Goal: Task Accomplishment & Management: Use online tool/utility

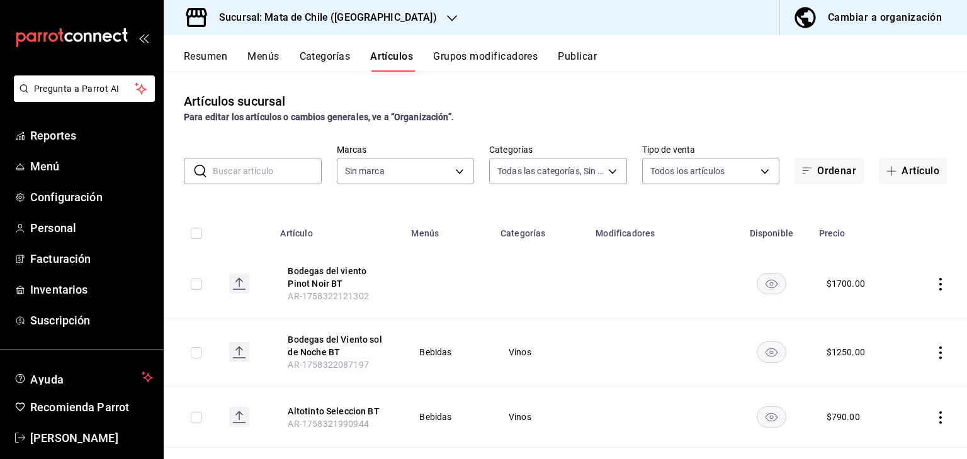
type input "cf65fc5d-9121-4a1d-bb15-005ec5fbc342,a1fec979-7794-49c6-bfe9-4bedd1fc643c,d733d…"
type input "f4b11457-1122-4e93-a1fc-b810eb3748b2"
click at [880, 176] on button "Artículo" at bounding box center [912, 171] width 68 height 26
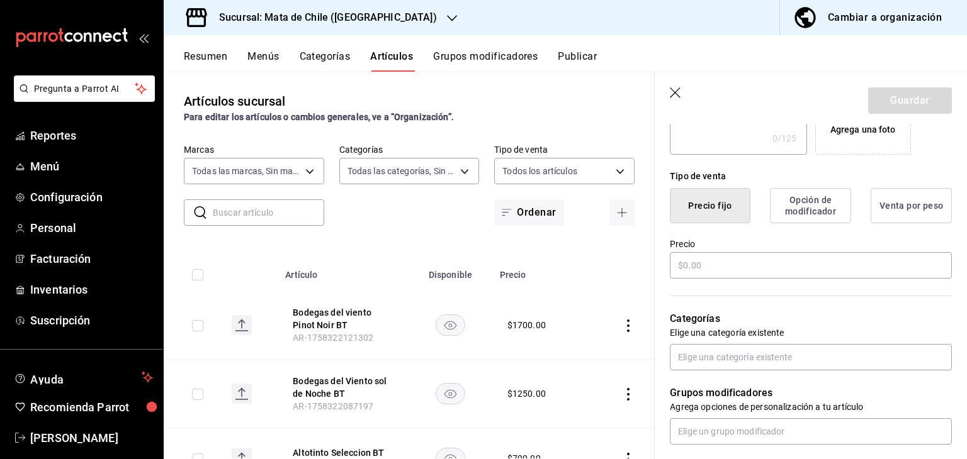
scroll to position [267, 0]
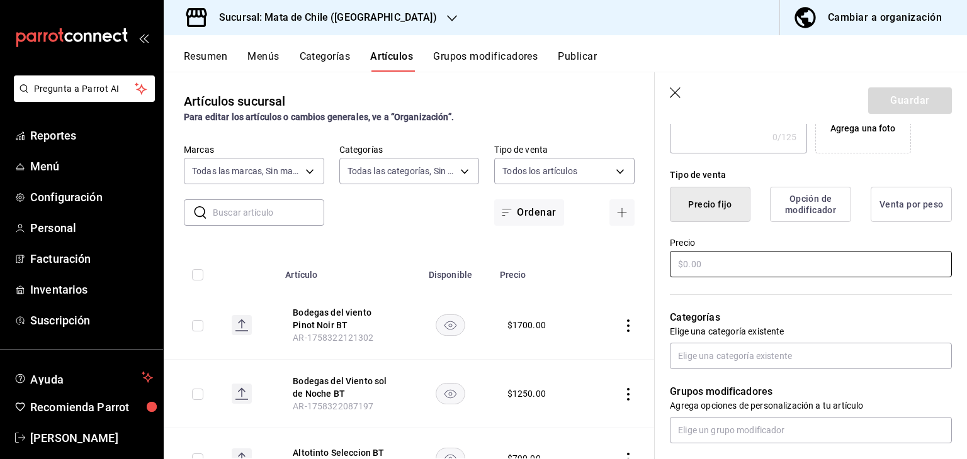
type input "Chiles Toreados"
click at [763, 267] on input "text" at bounding box center [811, 264] width 282 height 26
type input "$0.00"
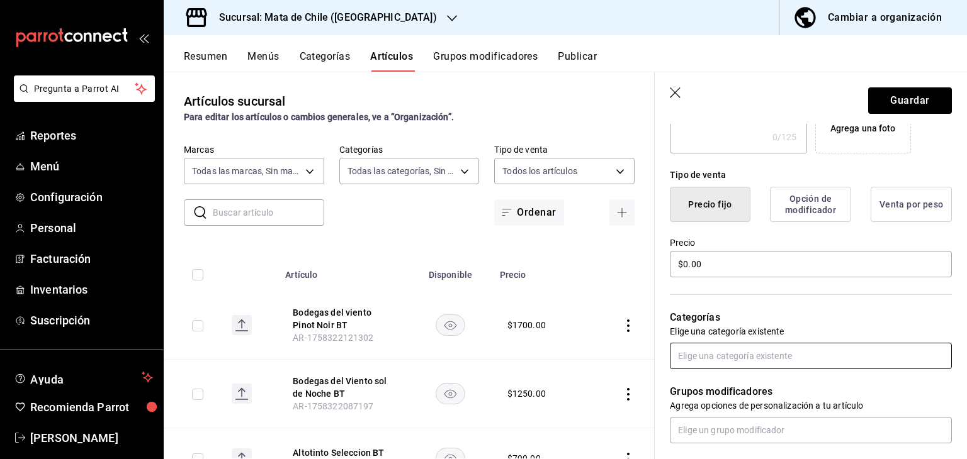
click at [729, 359] on input "text" at bounding box center [811, 356] width 282 height 26
type input "adicional"
click at [715, 405] on li "Adicionales" at bounding box center [806, 405] width 272 height 21
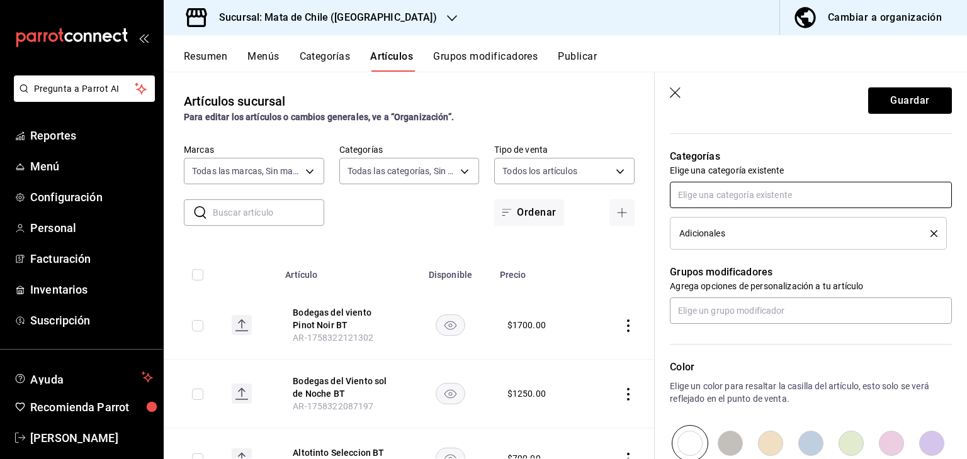
scroll to position [435, 0]
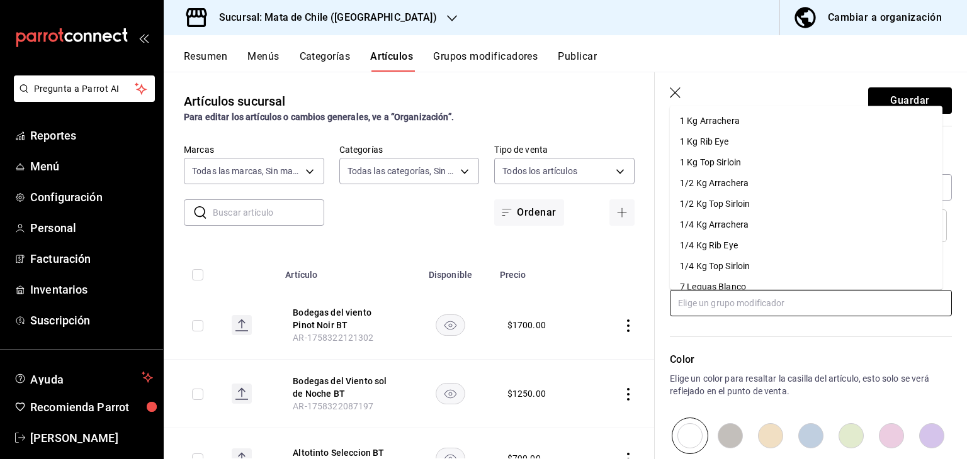
click at [709, 305] on input "text" at bounding box center [811, 303] width 282 height 26
click at [724, 331] on div "Color Elige un color para resaltar la casilla del artículo, esto solo se verá r…" at bounding box center [802, 386] width 297 height 138
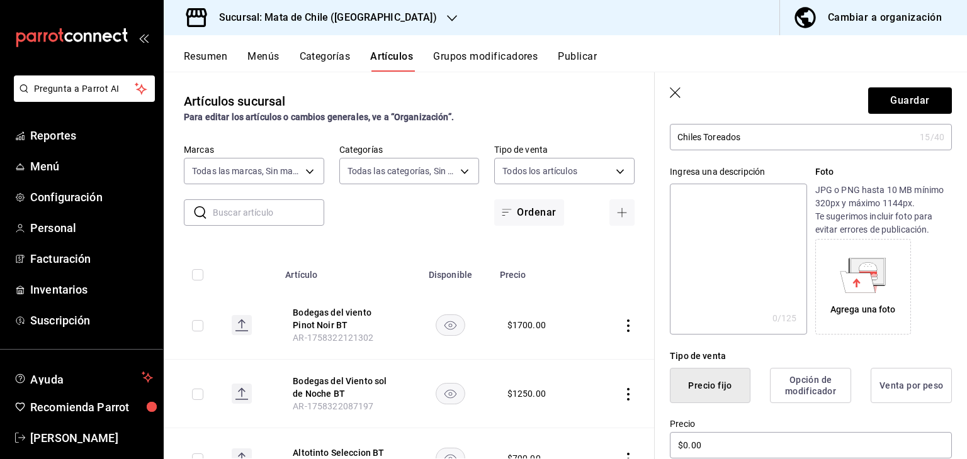
scroll to position [0, 0]
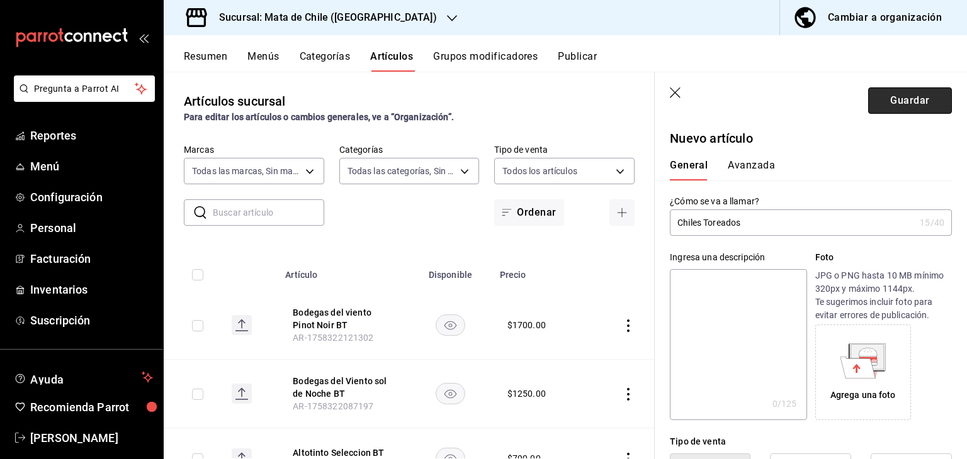
click at [900, 101] on button "Guardar" at bounding box center [910, 100] width 84 height 26
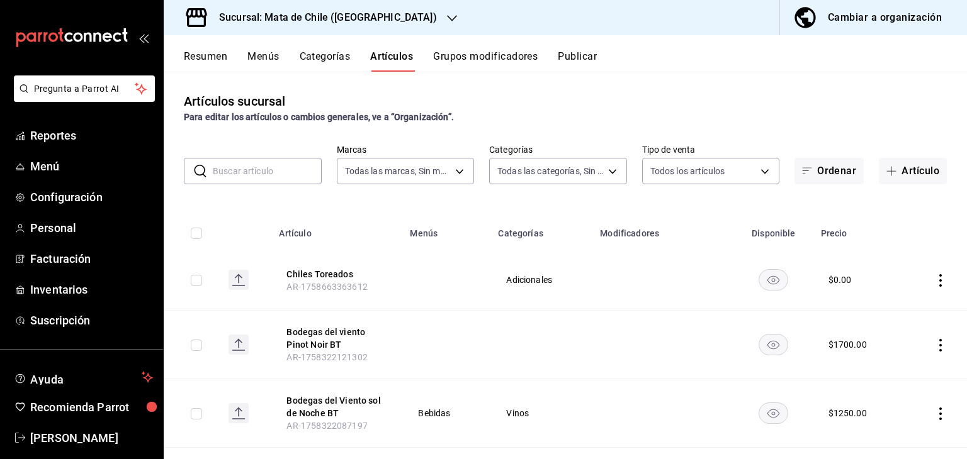
click at [214, 63] on button "Resumen" at bounding box center [205, 60] width 43 height 21
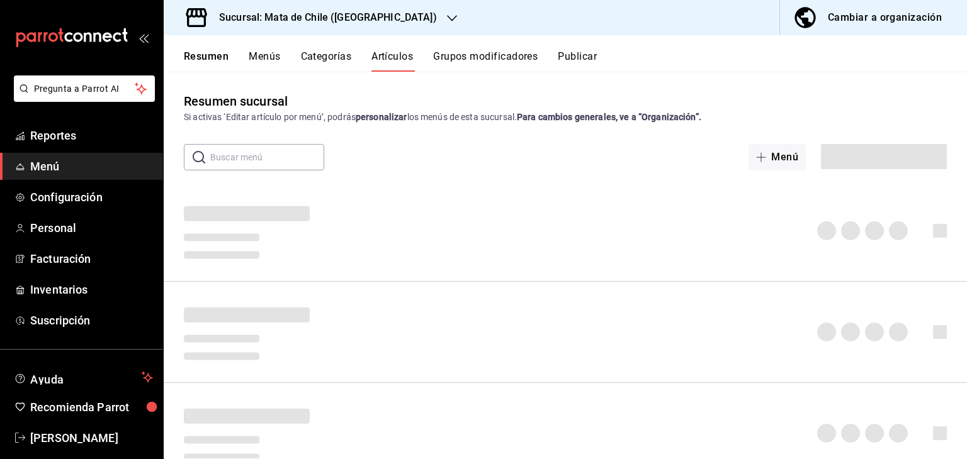
click at [317, 53] on button "Categorías" at bounding box center [326, 60] width 51 height 21
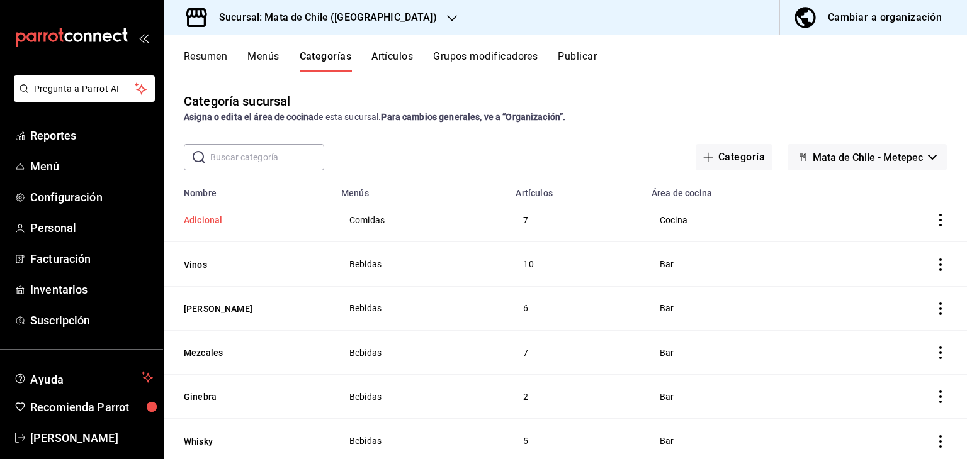
click at [194, 216] on button "Adicional" at bounding box center [247, 220] width 126 height 13
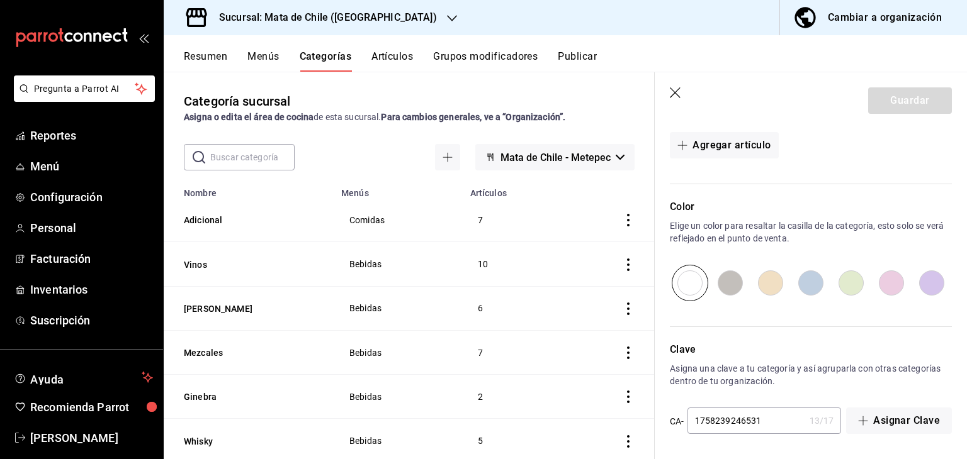
scroll to position [457, 0]
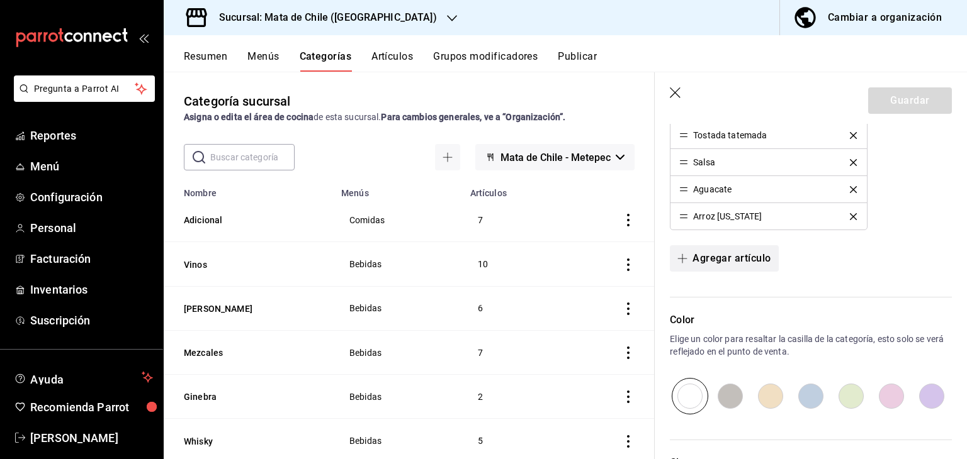
click at [713, 254] on button "Agregar artículo" at bounding box center [724, 258] width 108 height 26
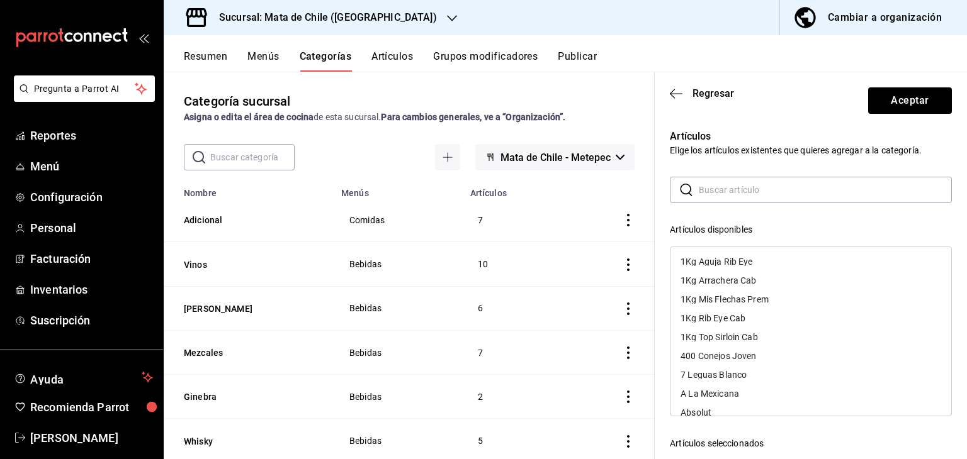
click at [744, 196] on input "text" at bounding box center [824, 189] width 253 height 25
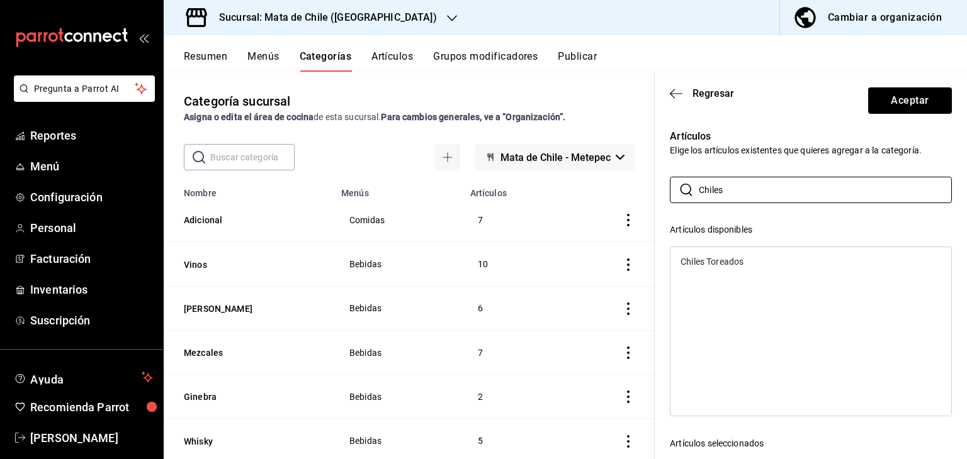
type input "Chiles"
click at [724, 261] on div "Chiles Toreados" at bounding box center [711, 261] width 63 height 9
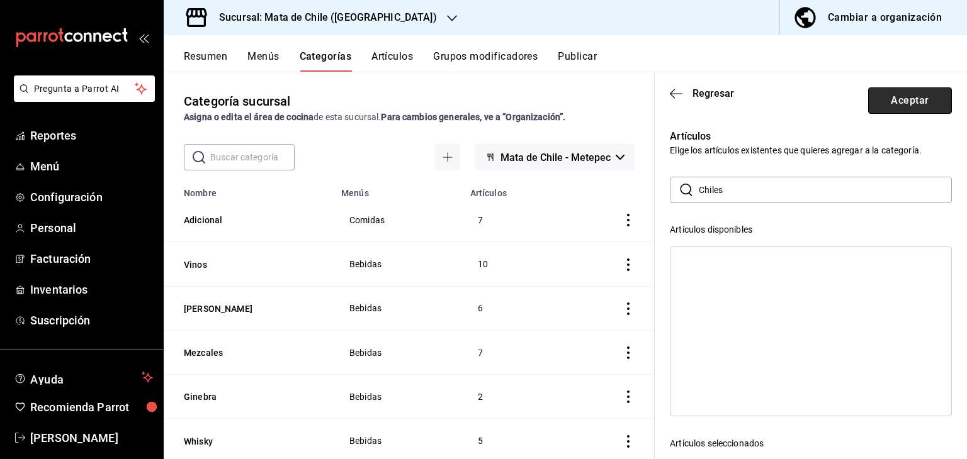
click at [876, 99] on button "Aceptar" at bounding box center [910, 100] width 84 height 26
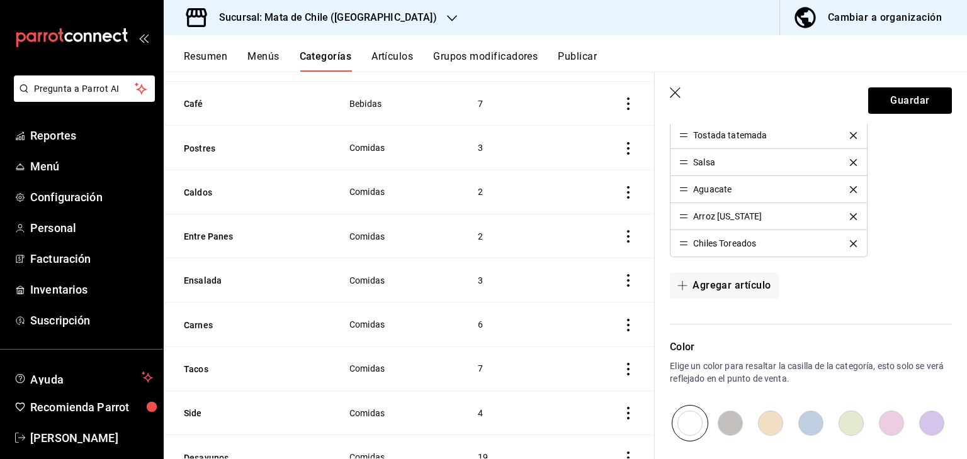
scroll to position [754, 0]
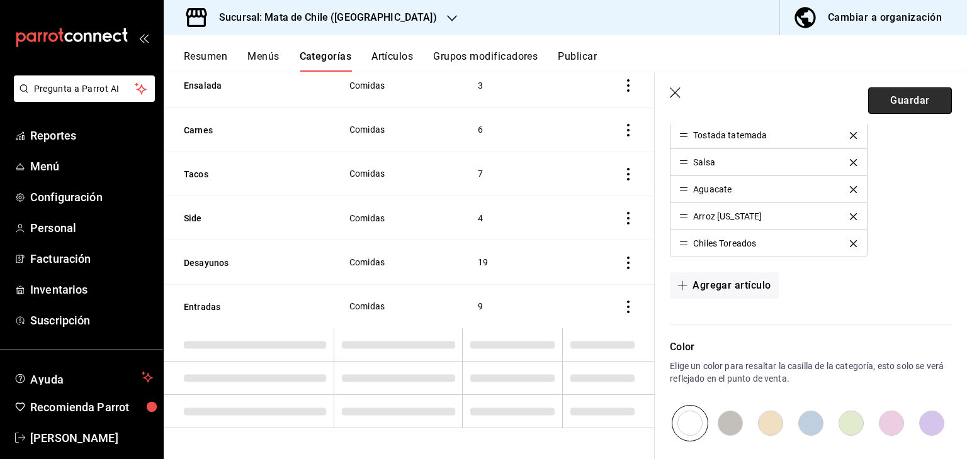
click at [896, 104] on button "Guardar" at bounding box center [910, 100] width 84 height 26
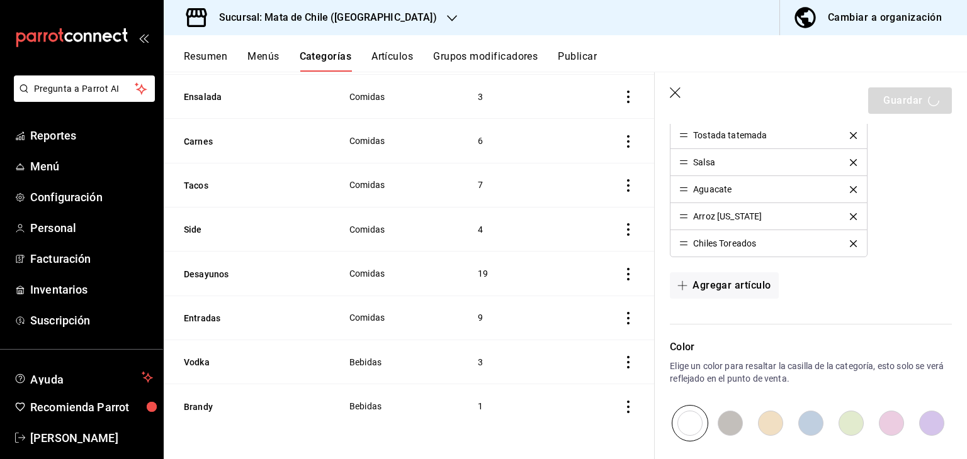
scroll to position [743, 0]
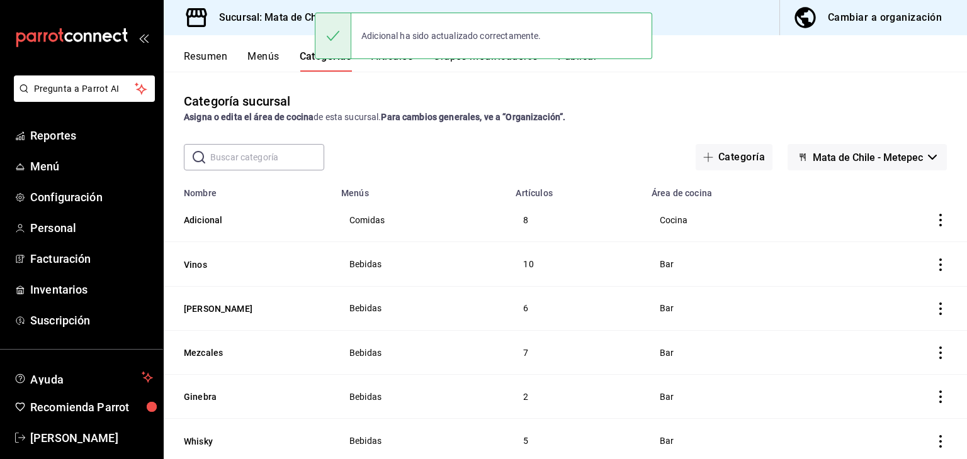
click at [584, 63] on button "Publicar" at bounding box center [577, 60] width 39 height 21
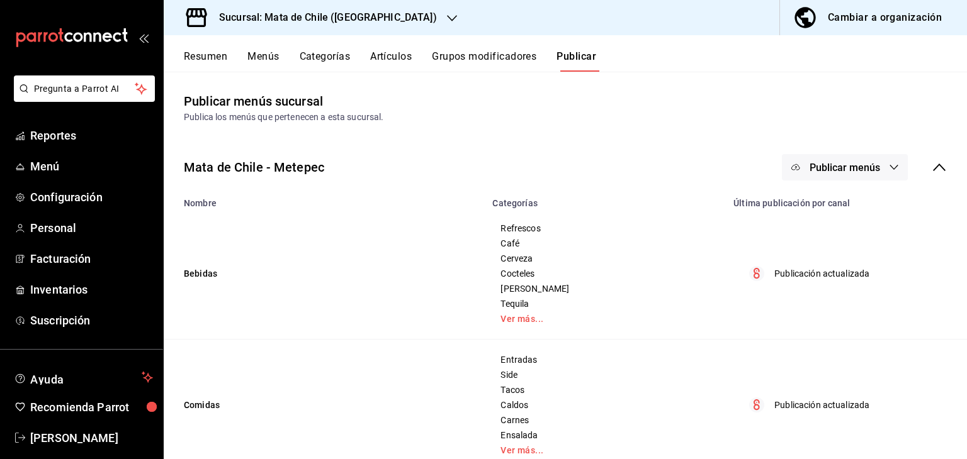
click at [800, 160] on button "Publicar menús" at bounding box center [845, 167] width 126 height 26
click at [823, 210] on span "Punto de venta" at bounding box center [853, 208] width 60 height 13
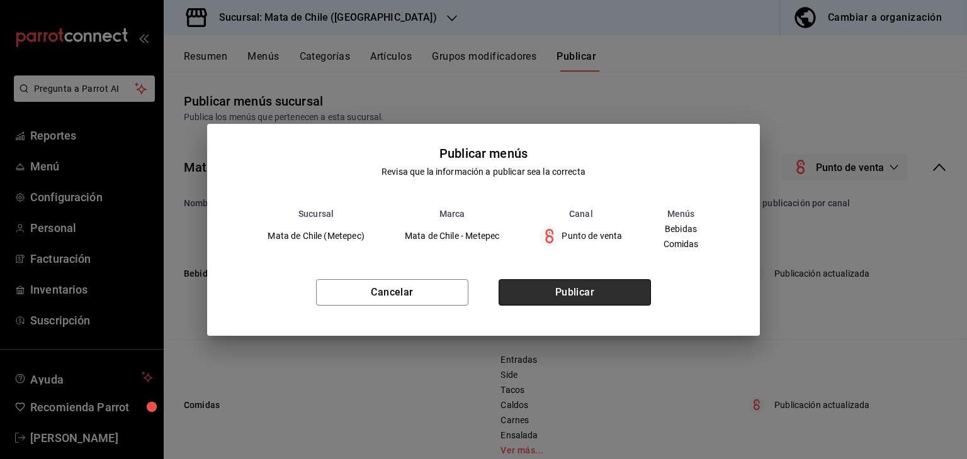
click at [543, 290] on button "Publicar" at bounding box center [574, 292] width 152 height 26
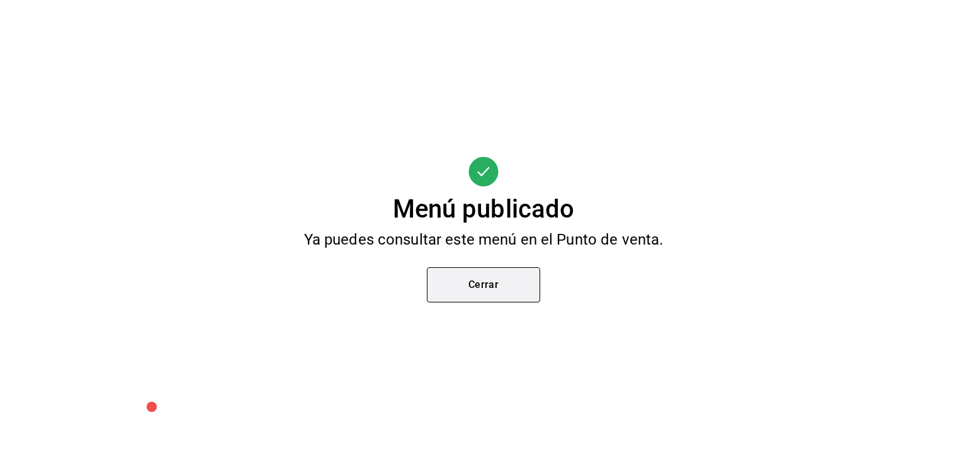
click at [474, 278] on button "Cerrar" at bounding box center [483, 284] width 113 height 35
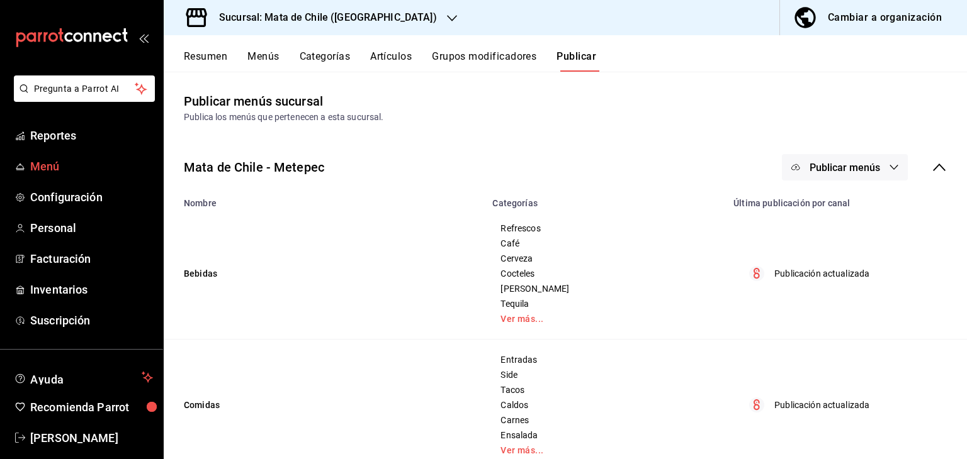
drag, startPoint x: 43, startPoint y: 157, endPoint x: 23, endPoint y: 165, distance: 22.0
click at [23, 165] on icon "mailbox folders" at bounding box center [20, 167] width 10 height 10
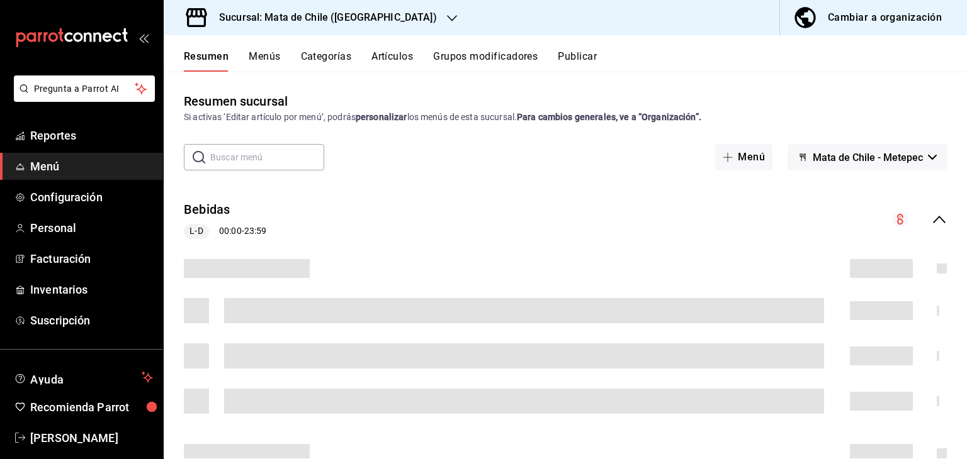
click at [400, 54] on button "Artículos" at bounding box center [392, 60] width 42 height 21
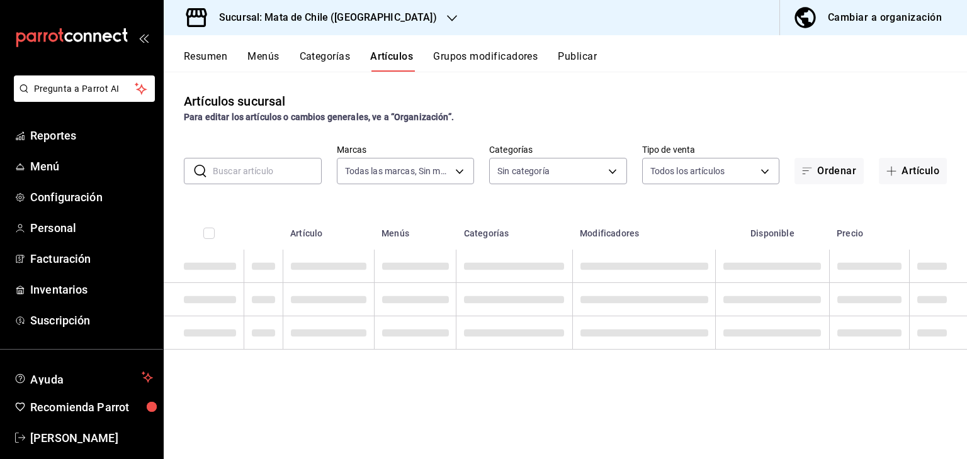
type input "f4b11457-1122-4e93-a1fc-b810eb3748b2"
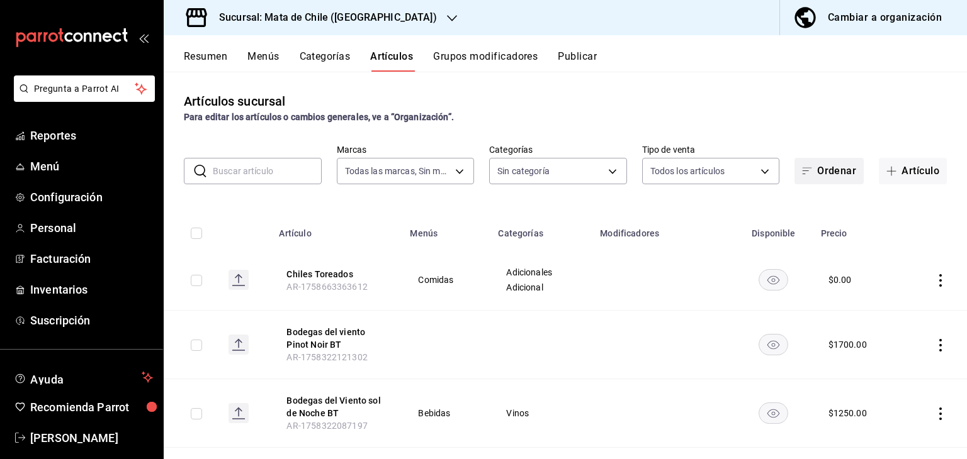
type input "cf65fc5d-9121-4a1d-bb15-005ec5fbc342,a1fec979-7794-49c6-bfe9-4bedd1fc643c,d733d…"
click at [233, 177] on input "text" at bounding box center [267, 171] width 109 height 25
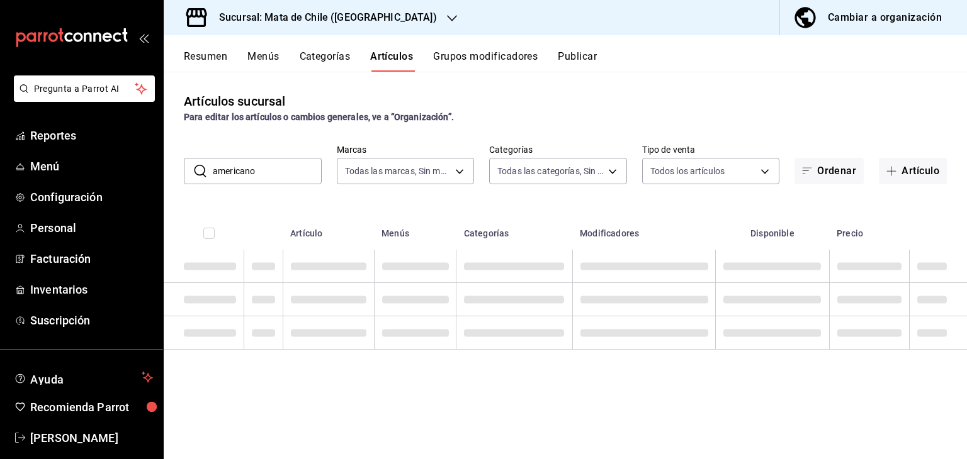
type input "americano"
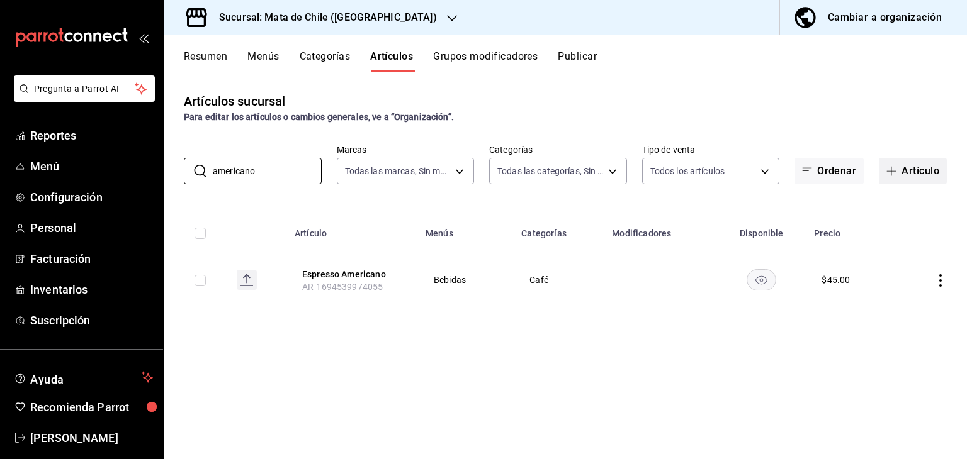
click at [911, 175] on button "Artículo" at bounding box center [912, 171] width 68 height 26
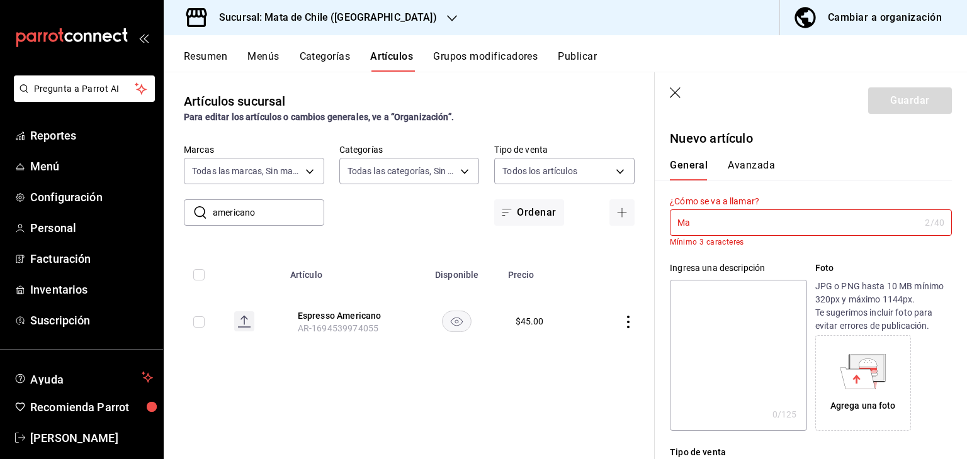
type input "M"
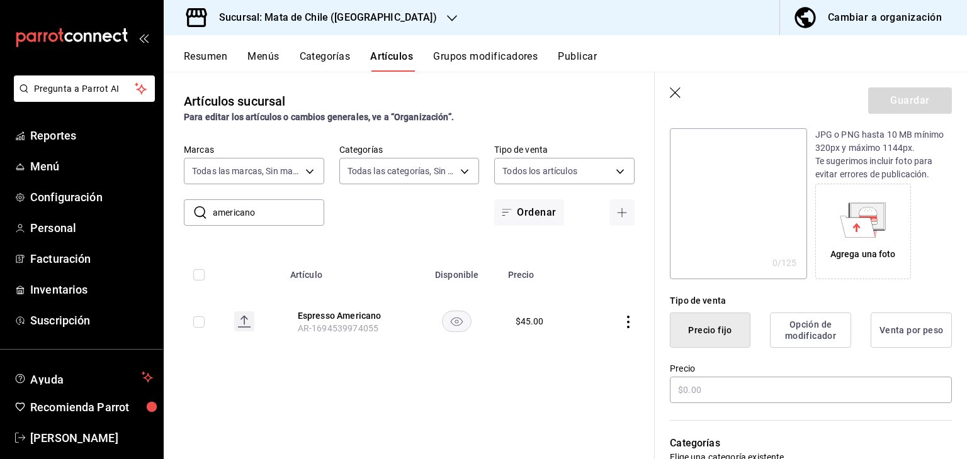
scroll to position [225, 0]
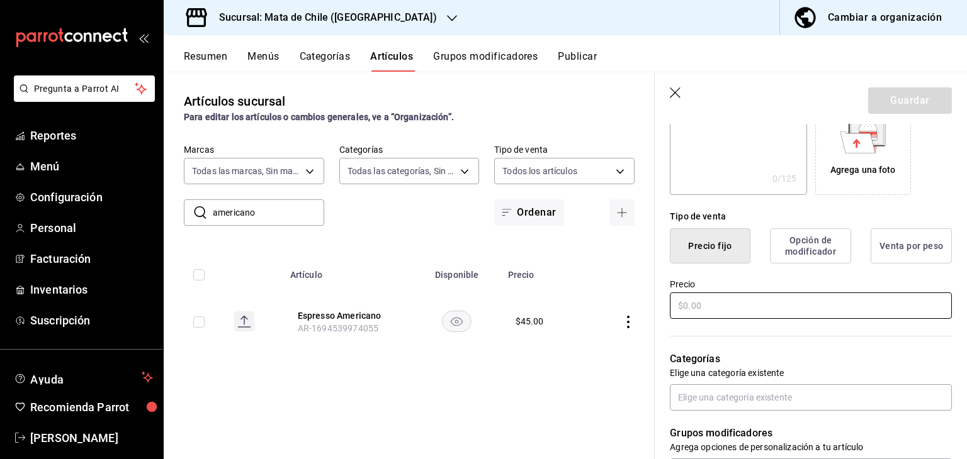
type input "Americano"
click at [734, 310] on input "text" at bounding box center [811, 306] width 282 height 26
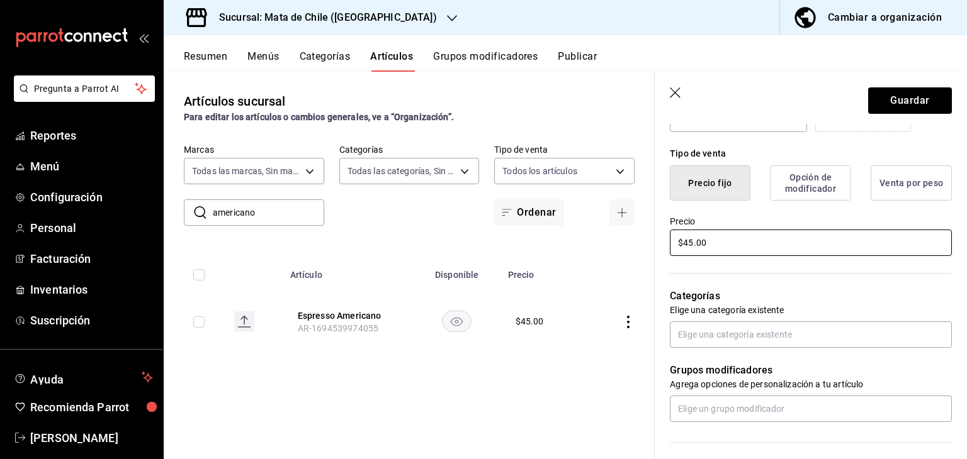
scroll to position [289, 0]
type input "$45.00"
click at [704, 330] on input "text" at bounding box center [811, 334] width 282 height 26
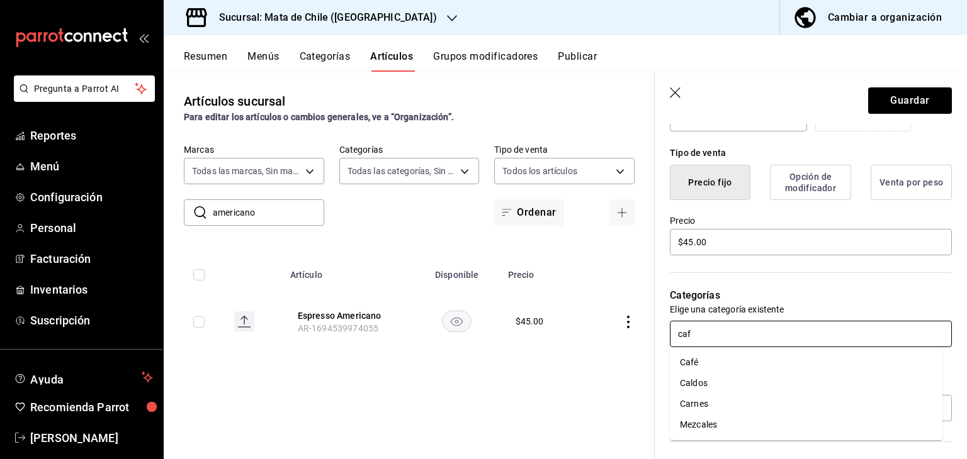
type input "cafe"
click at [702, 358] on li "Café" at bounding box center [806, 362] width 272 height 21
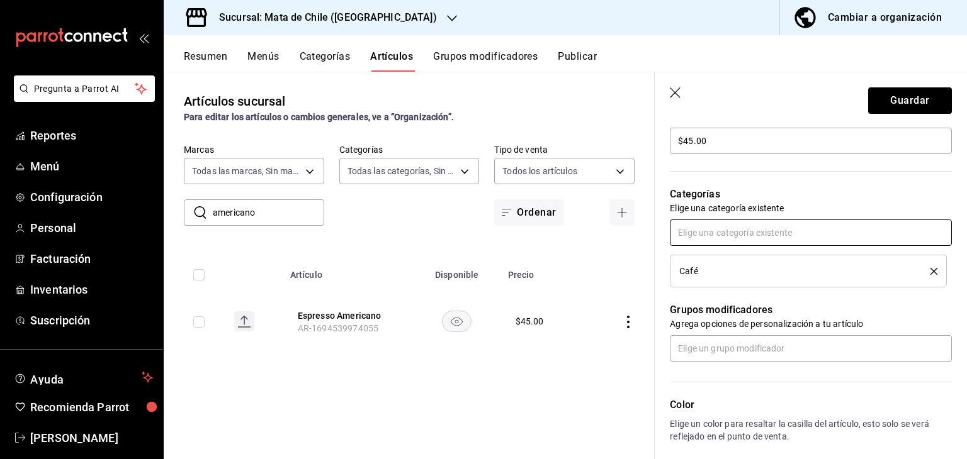
scroll to position [393, 0]
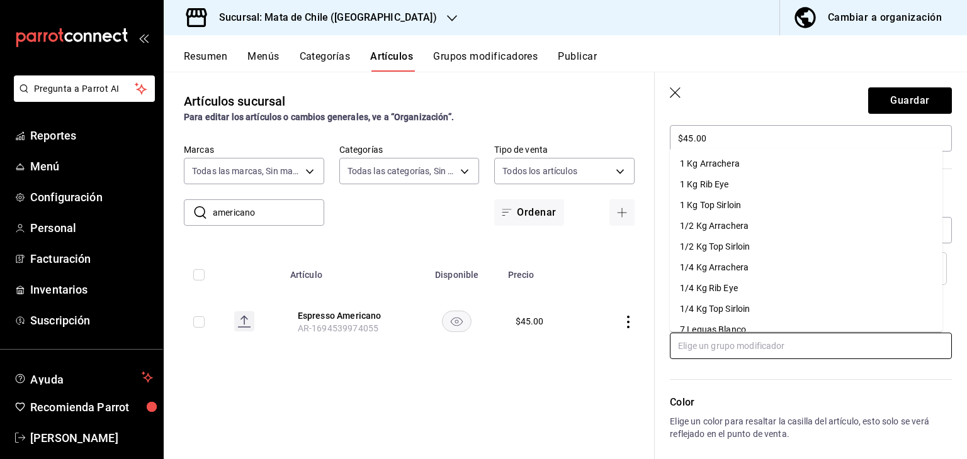
click at [705, 349] on input "text" at bounding box center [811, 346] width 282 height 26
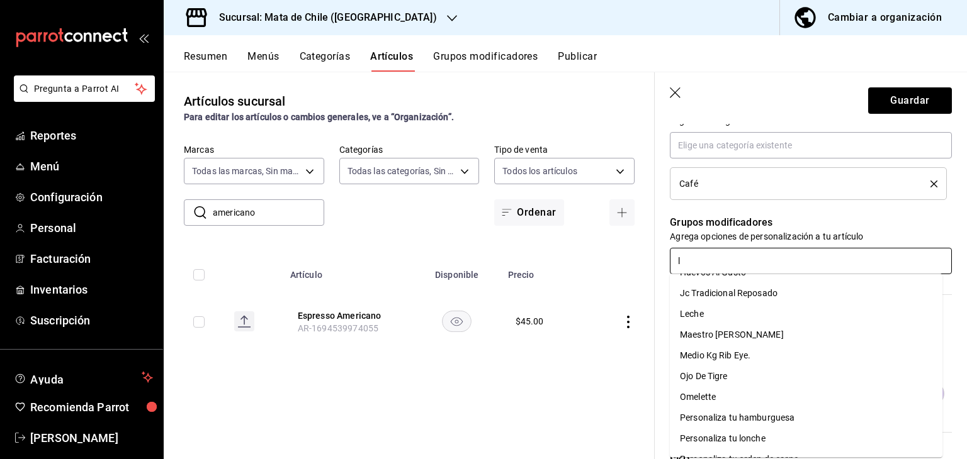
scroll to position [0, 0]
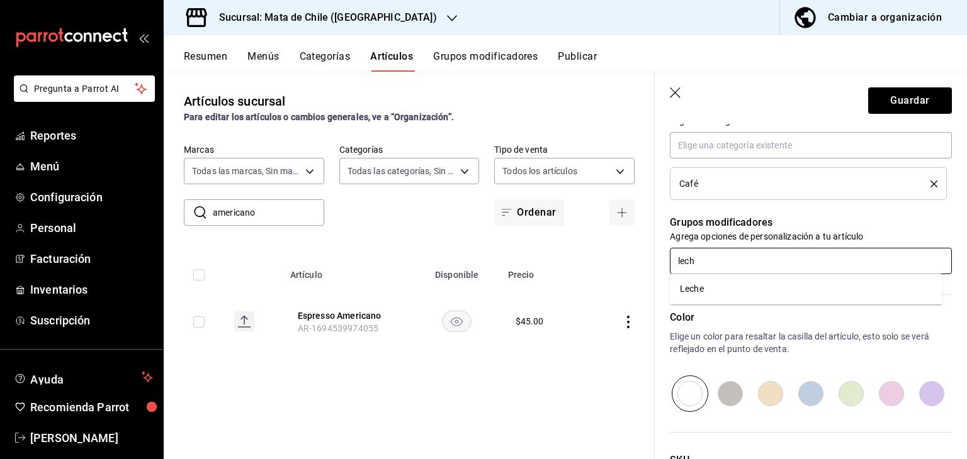
type input "leche"
click at [714, 293] on li "Leche" at bounding box center [806, 289] width 272 height 21
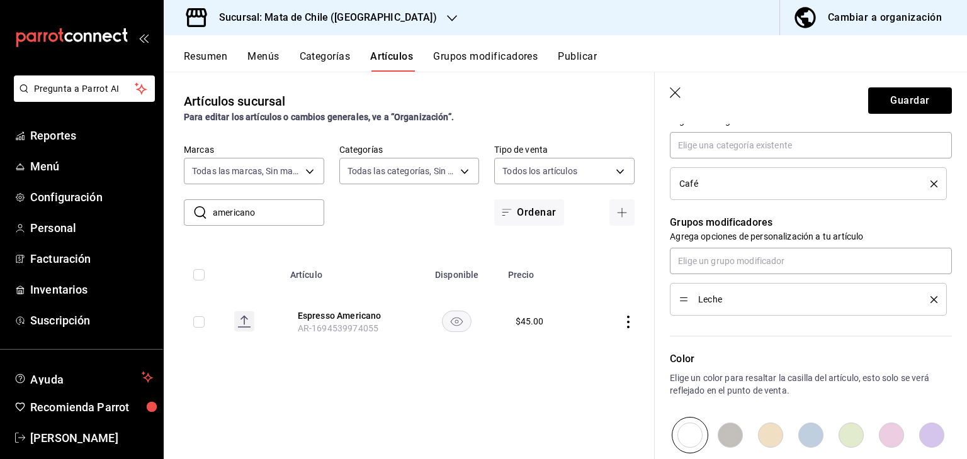
click at [924, 303] on div "Leche" at bounding box center [808, 300] width 258 height 14
click at [930, 300] on icon "delete" at bounding box center [933, 299] width 7 height 7
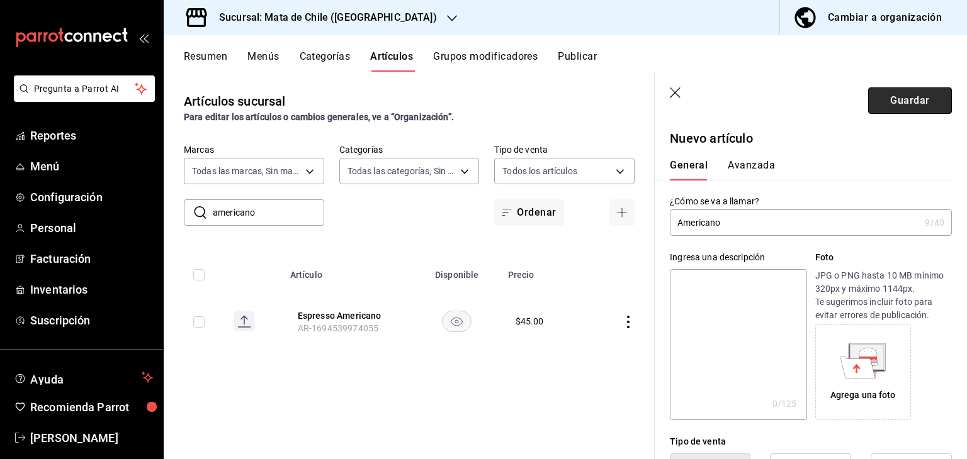
click at [877, 109] on button "Guardar" at bounding box center [910, 100] width 84 height 26
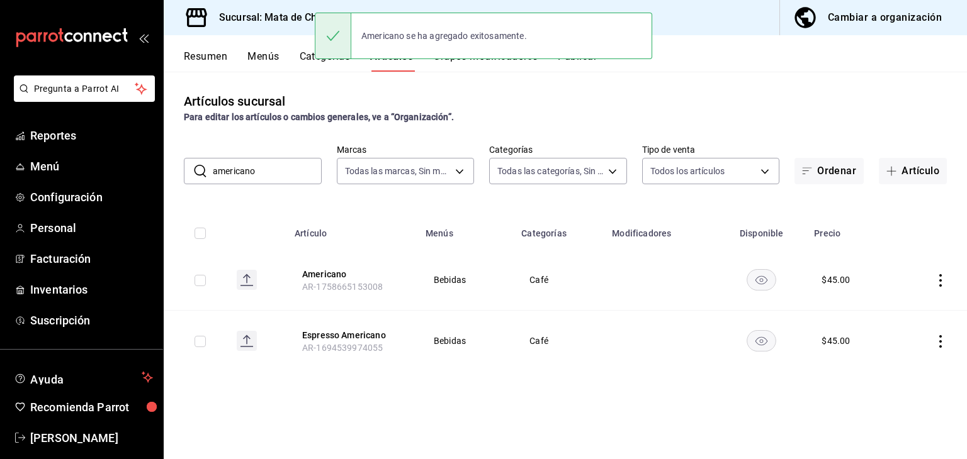
click at [579, 63] on button "Publicar" at bounding box center [577, 60] width 39 height 21
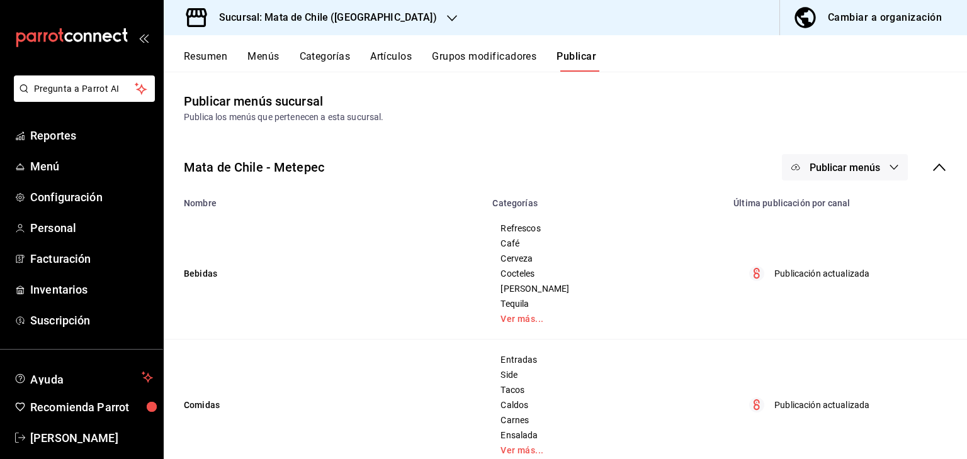
click at [823, 172] on span "Publicar menús" at bounding box center [844, 168] width 70 height 12
click at [846, 208] on span "Punto de venta" at bounding box center [853, 208] width 60 height 13
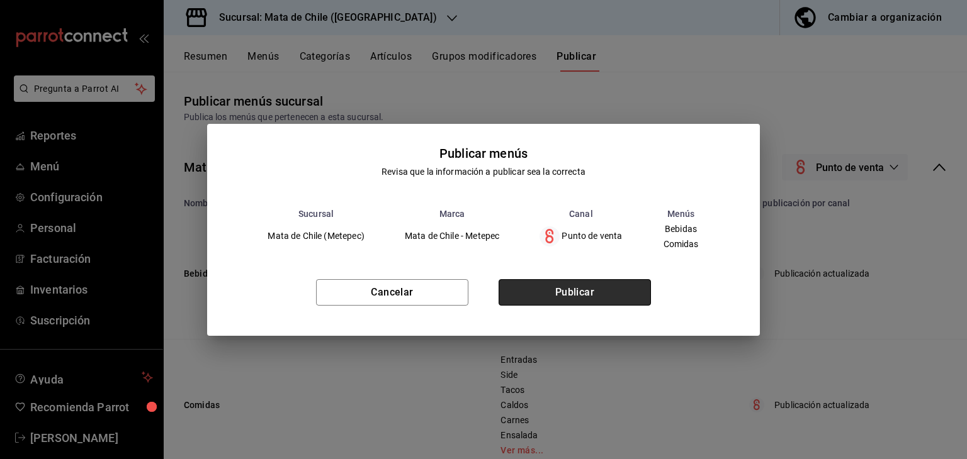
click at [579, 281] on button "Publicar" at bounding box center [574, 292] width 152 height 26
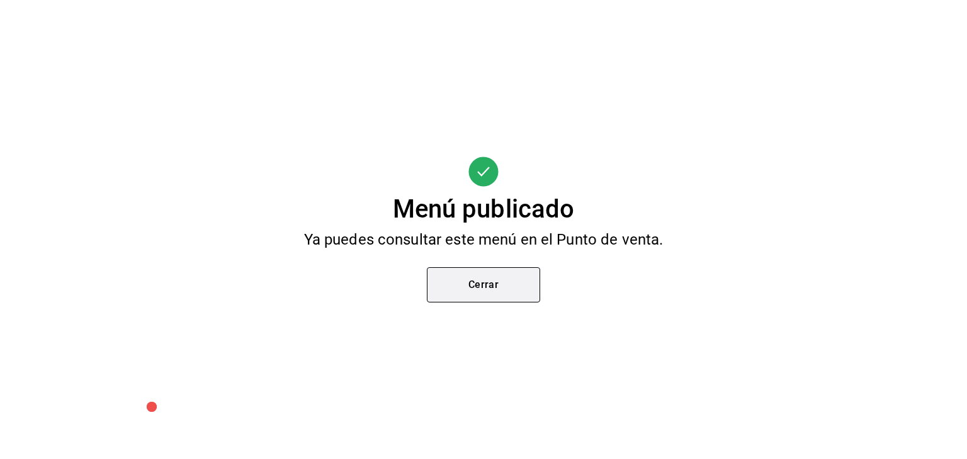
click at [490, 280] on button "Cerrar" at bounding box center [483, 284] width 113 height 35
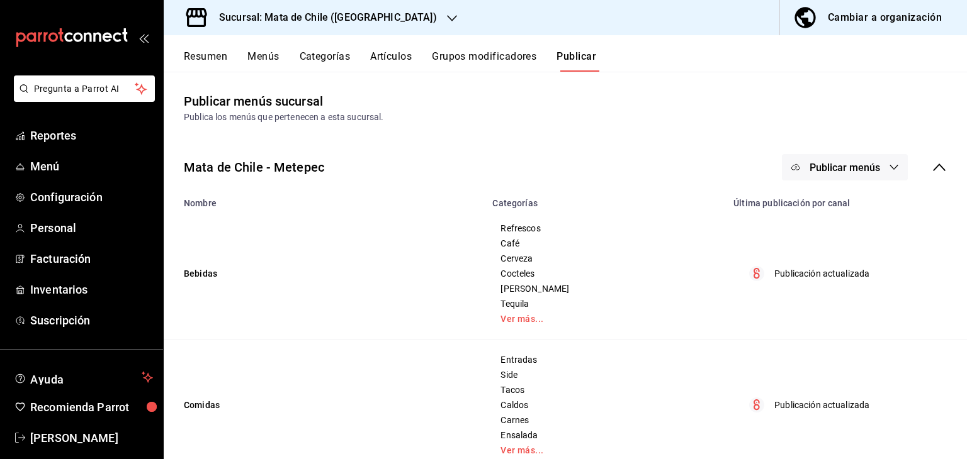
click at [367, 59] on div "Resumen Menús Categorías Artículos Grupos modificadores Publicar" at bounding box center [575, 60] width 783 height 21
click at [384, 59] on button "Artículos" at bounding box center [391, 60] width 42 height 21
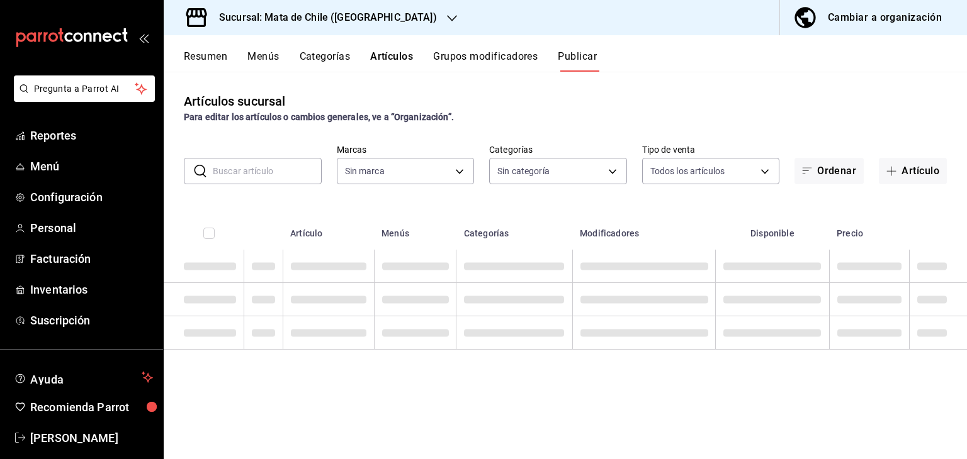
click at [276, 159] on input "text" at bounding box center [267, 171] width 109 height 25
type input "f4b11457-1122-4e93-a1fc-b810eb3748b2"
click at [278, 169] on input "text" at bounding box center [267, 171] width 109 height 25
type input "americano"
type input "f4b11457-1122-4e93-a1fc-b810eb3748b2"
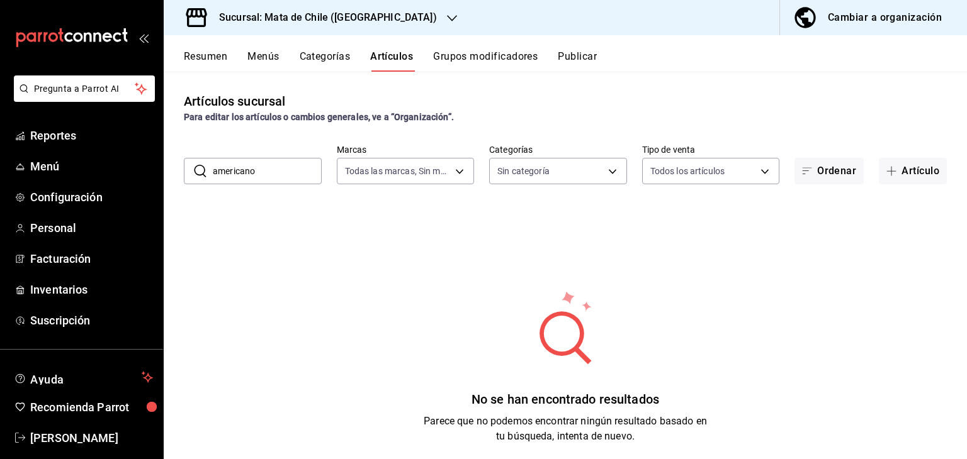
click at [259, 179] on input "americano" at bounding box center [267, 171] width 109 height 25
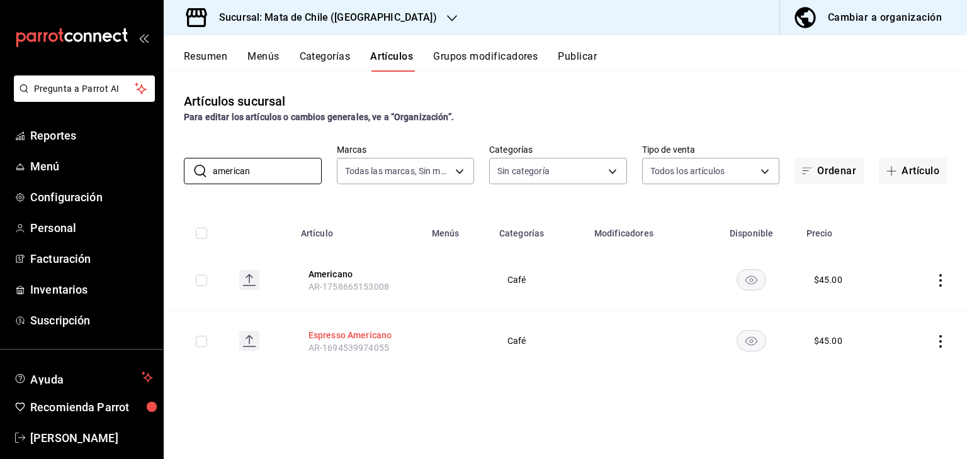
type input "american"
click at [334, 329] on button "Espresso Americano" at bounding box center [358, 335] width 101 height 13
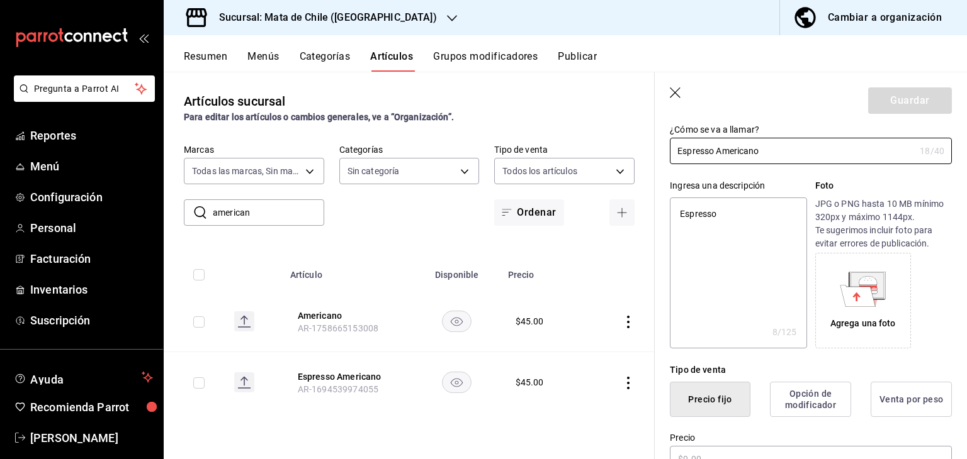
type textarea "x"
type input "$45.00"
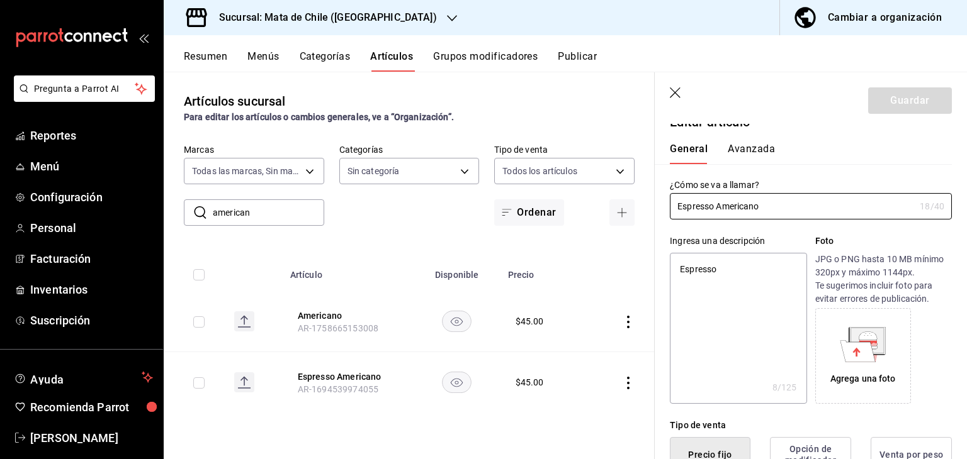
scroll to position [9, 0]
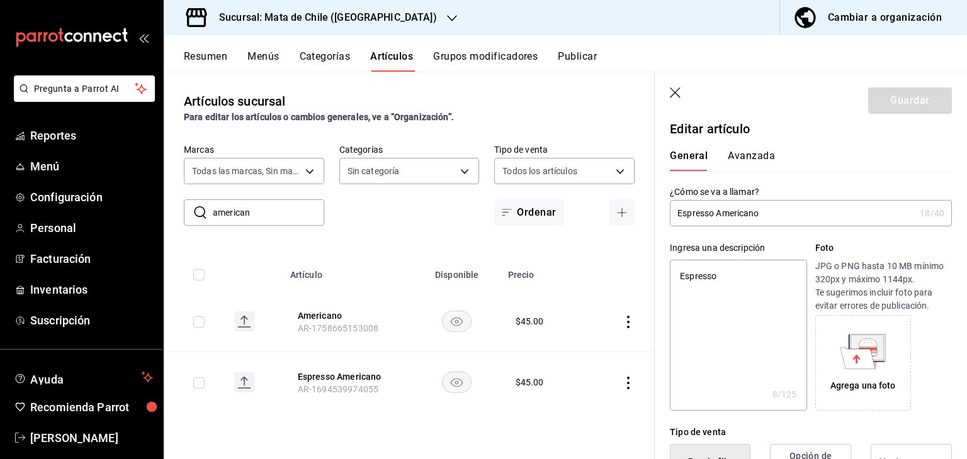
click at [754, 221] on input "Espresso Americano" at bounding box center [792, 213] width 245 height 25
type input "Espresso"
type textarea "x"
type input "Espresso"
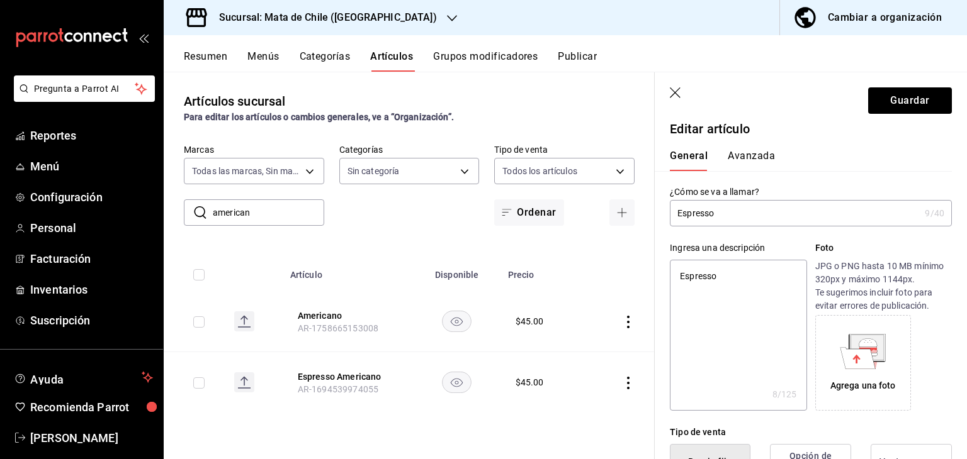
type textarea "x"
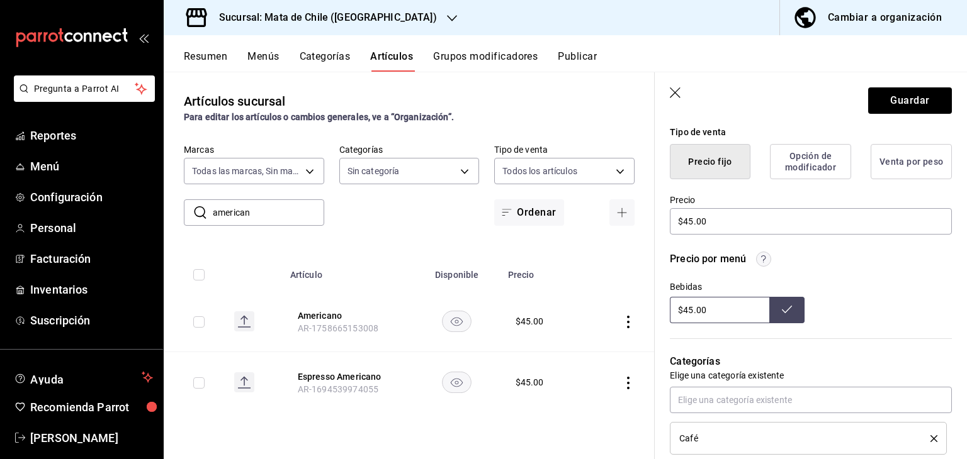
scroll to position [254, 0]
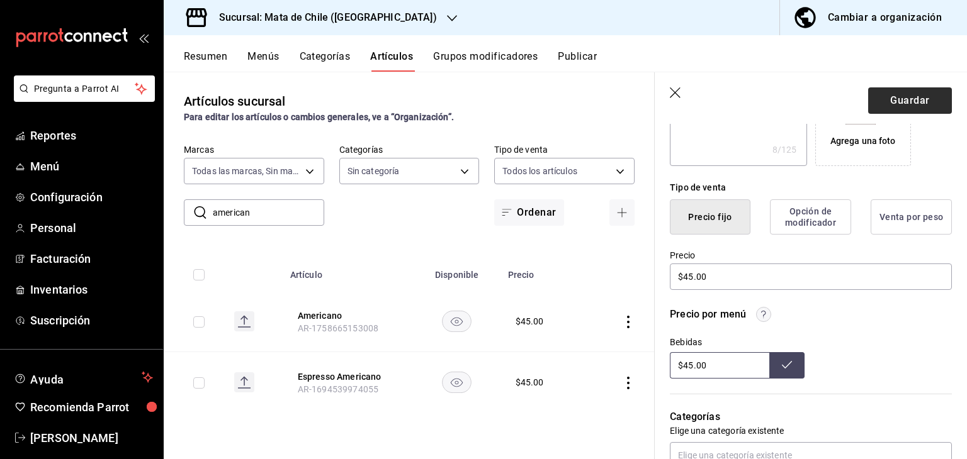
type input "Espresso"
click at [875, 96] on button "Guardar" at bounding box center [910, 100] width 84 height 26
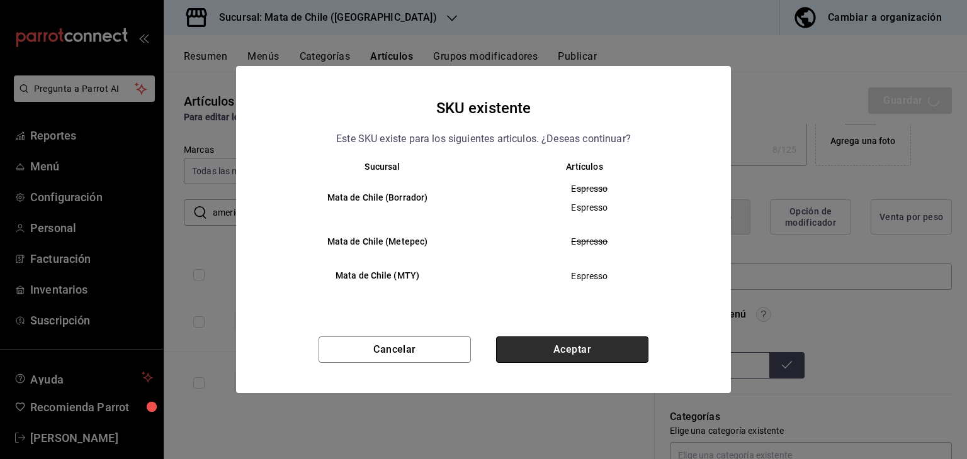
click at [568, 351] on button "Aceptar" at bounding box center [572, 350] width 152 height 26
type textarea "x"
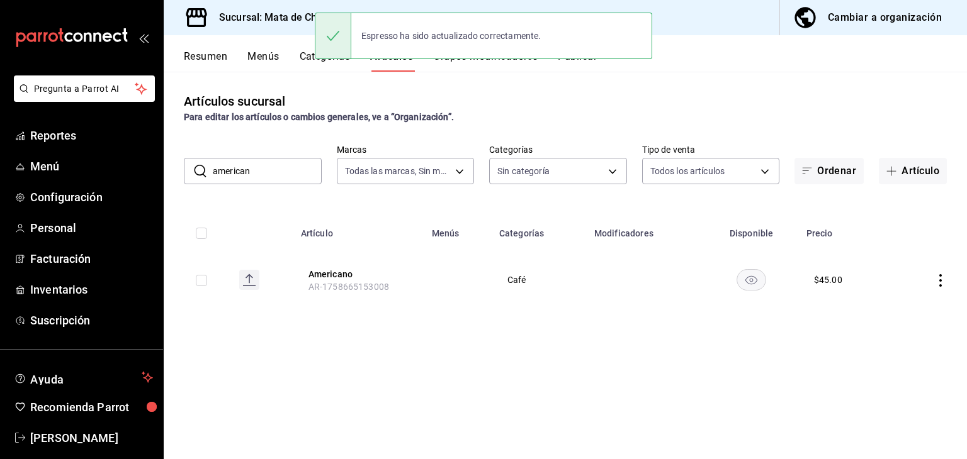
click at [574, 66] on button "Publicar" at bounding box center [577, 60] width 39 height 21
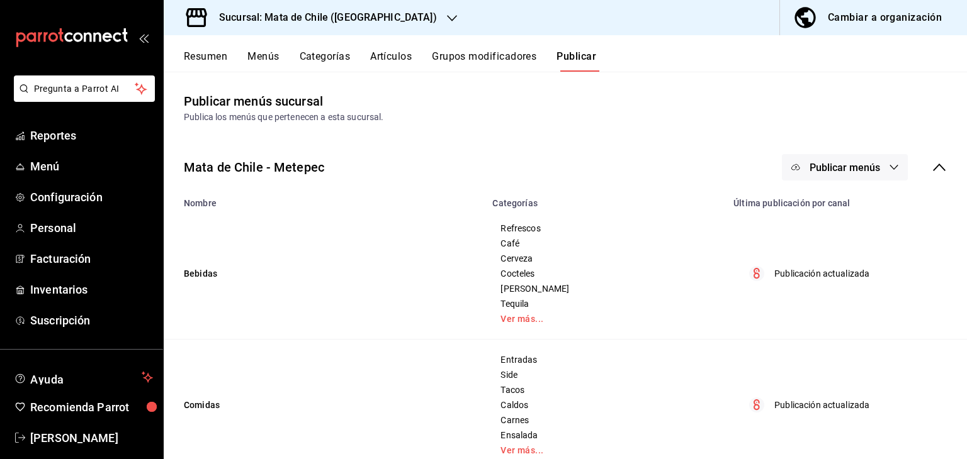
click at [802, 159] on button "Publicar menús" at bounding box center [845, 167] width 126 height 26
click at [834, 195] on li "Punto de venta" at bounding box center [836, 208] width 116 height 35
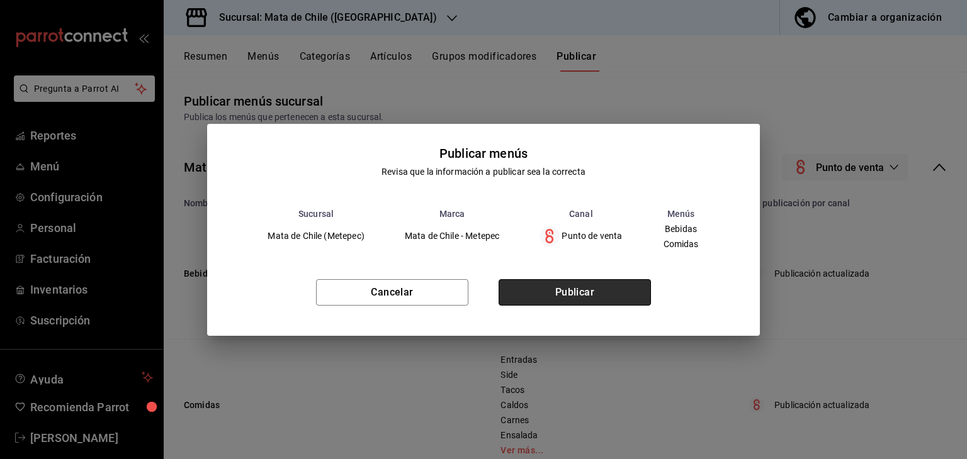
click at [566, 285] on button "Publicar" at bounding box center [574, 292] width 152 height 26
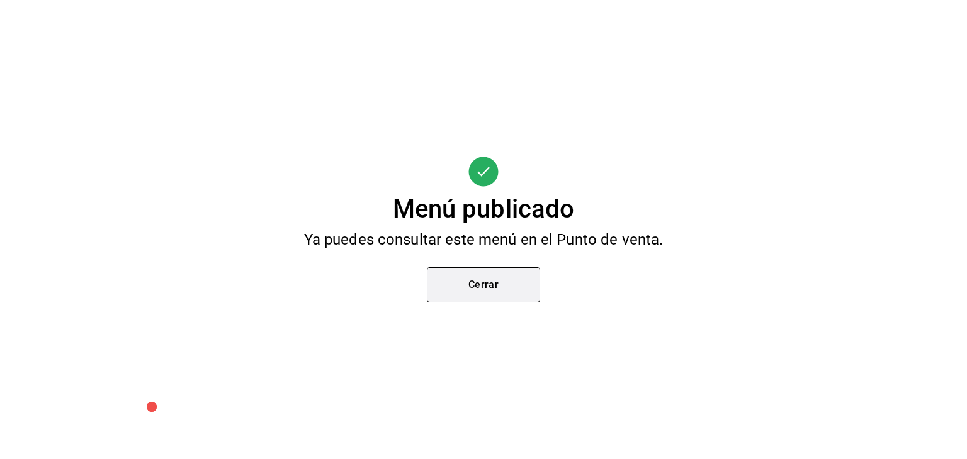
click at [491, 283] on button "Cerrar" at bounding box center [483, 284] width 113 height 35
